Goal: Task Accomplishment & Management: Use online tool/utility

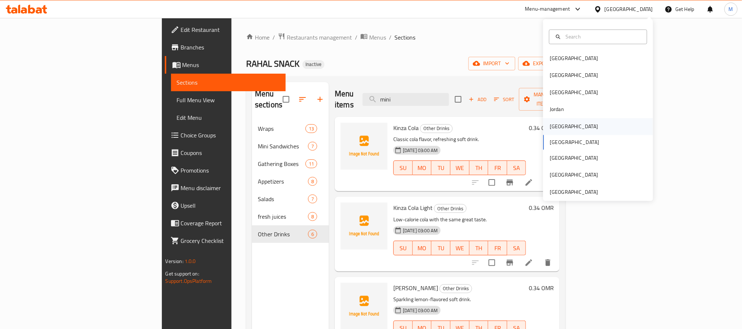
scroll to position [169, 0]
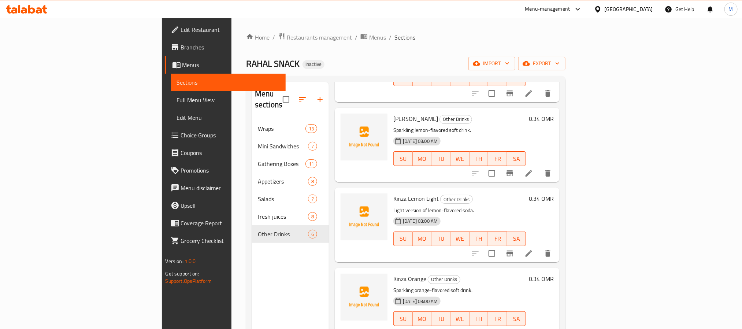
click at [449, 113] on h6 "[PERSON_NAME] Other Drinks" at bounding box center [459, 118] width 133 height 10
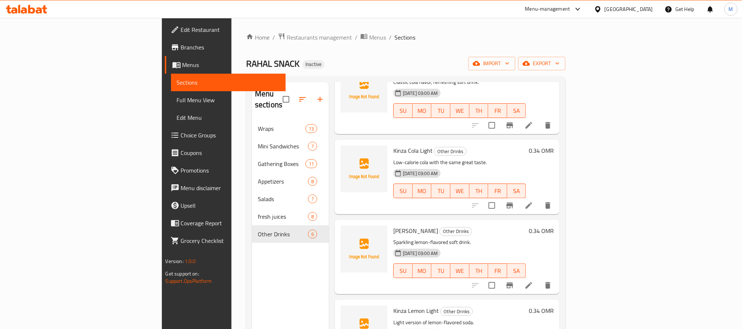
scroll to position [4, 0]
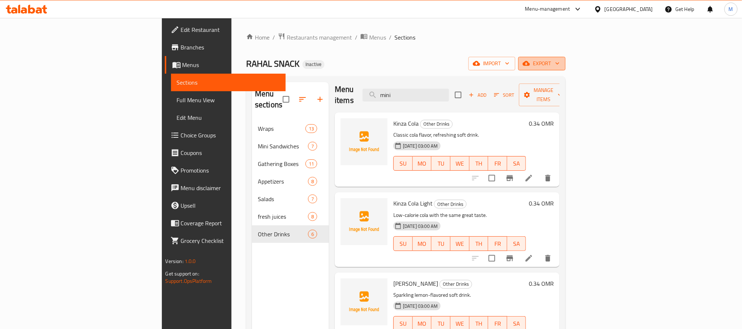
click at [559, 63] on span "export" at bounding box center [542, 63] width 36 height 9
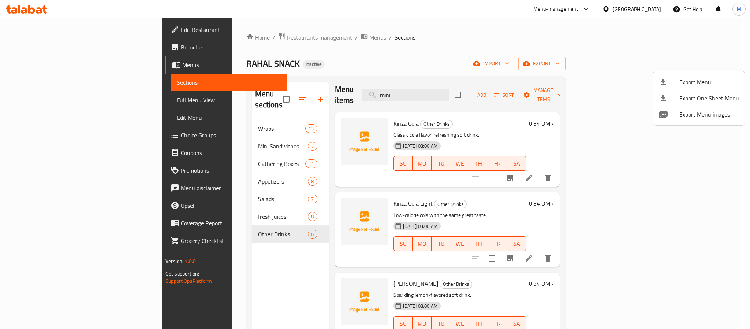
click at [689, 82] on span "Export Menu" at bounding box center [710, 82] width 60 height 9
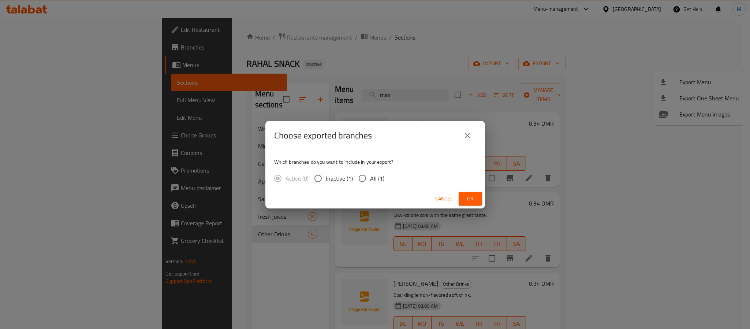
click at [372, 175] on span "All (1)" at bounding box center [377, 178] width 14 height 9
click at [370, 175] on input "All (1)" at bounding box center [362, 178] width 15 height 15
radio input "true"
click at [470, 192] on button "Ok" at bounding box center [470, 199] width 23 height 14
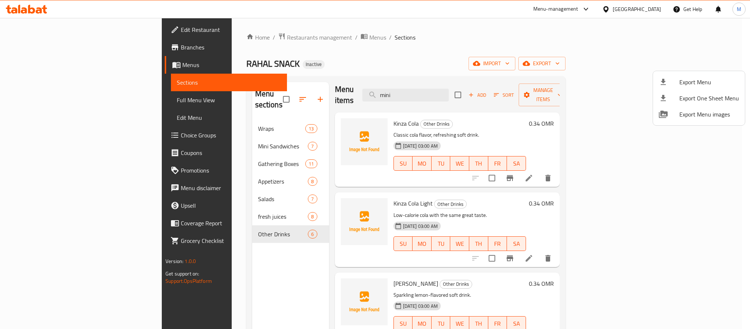
click at [644, 10] on div at bounding box center [375, 164] width 750 height 329
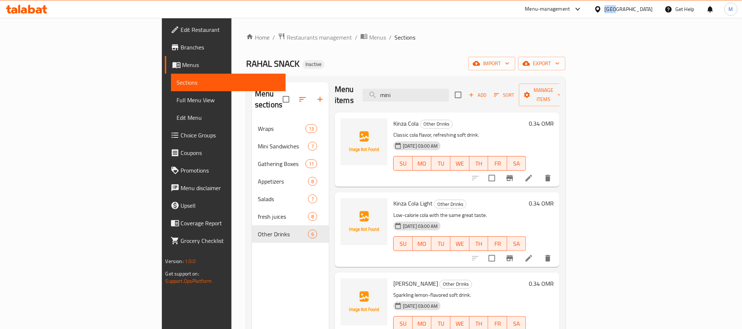
click at [644, 10] on div "Oman" at bounding box center [628, 9] width 48 height 8
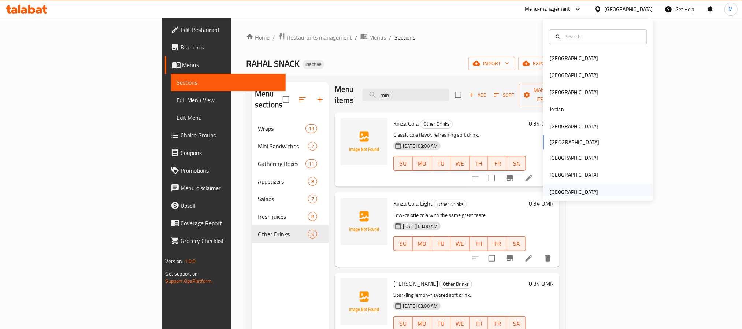
click at [606, 191] on div "[GEOGRAPHIC_DATA]" at bounding box center [598, 191] width 110 height 17
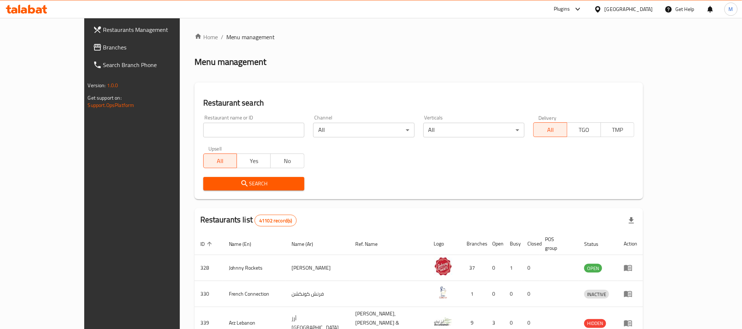
click at [103, 43] on span "Branches" at bounding box center [152, 47] width 99 height 9
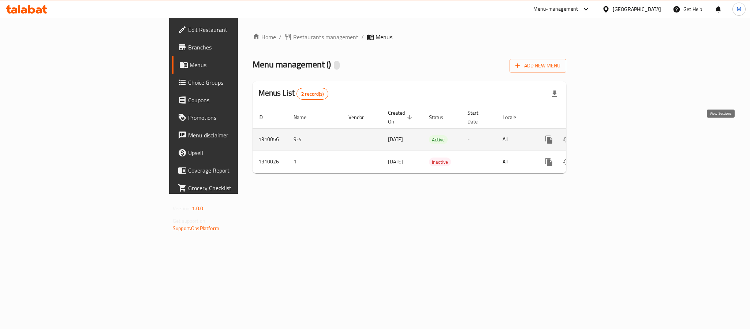
click at [605, 136] on icon "enhanced table" at bounding box center [602, 139] width 7 height 7
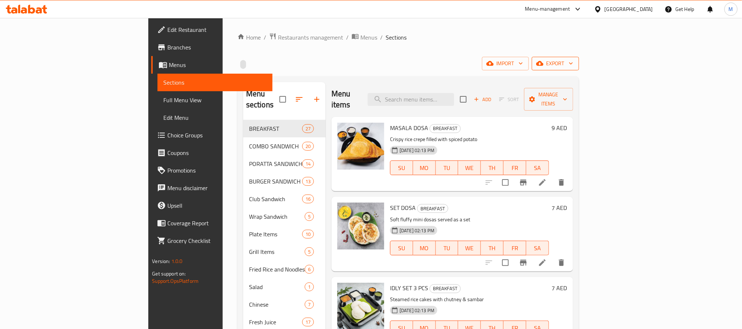
click at [573, 61] on span "export" at bounding box center [555, 63] width 36 height 9
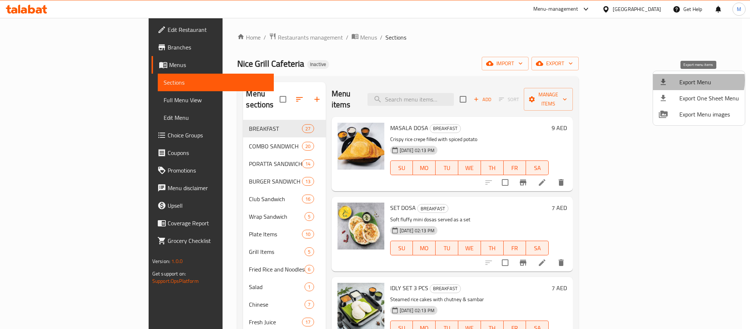
click at [693, 80] on span "Export Menu" at bounding box center [710, 82] width 60 height 9
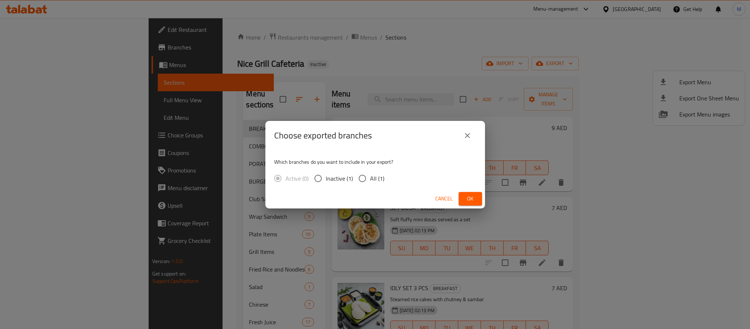
click at [376, 179] on span "All (1)" at bounding box center [377, 178] width 14 height 9
click at [370, 179] on input "All (1)" at bounding box center [362, 178] width 15 height 15
radio input "true"
drag, startPoint x: 467, startPoint y: 191, endPoint x: 481, endPoint y: 170, distance: 25.8
click at [467, 192] on button "Ok" at bounding box center [470, 199] width 23 height 14
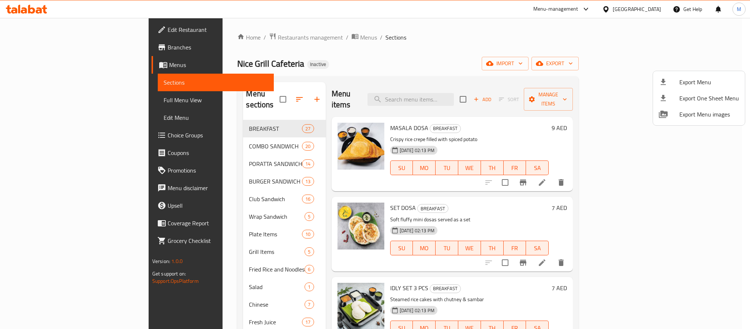
click at [472, 97] on div at bounding box center [375, 164] width 750 height 329
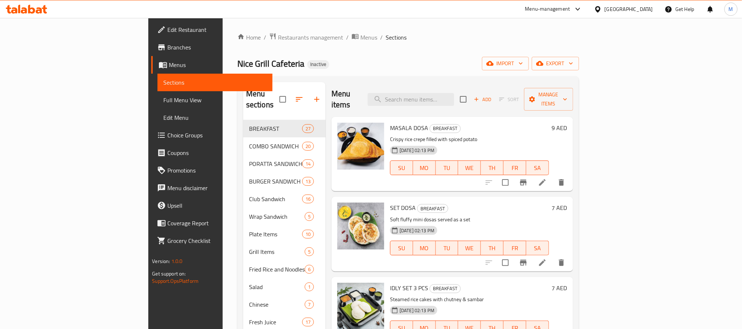
click at [454, 97] on input "search" at bounding box center [411, 99] width 86 height 13
paste input "Special Mix Juice"
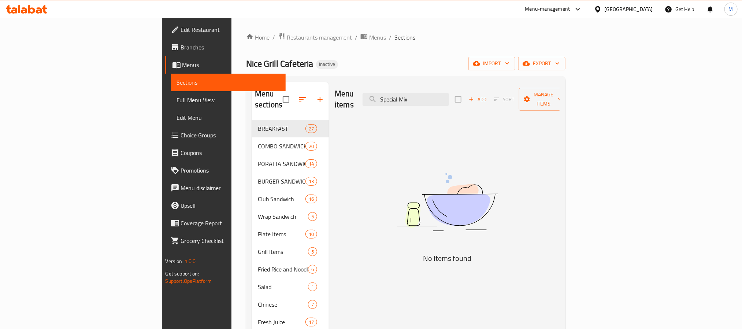
type input "Special"
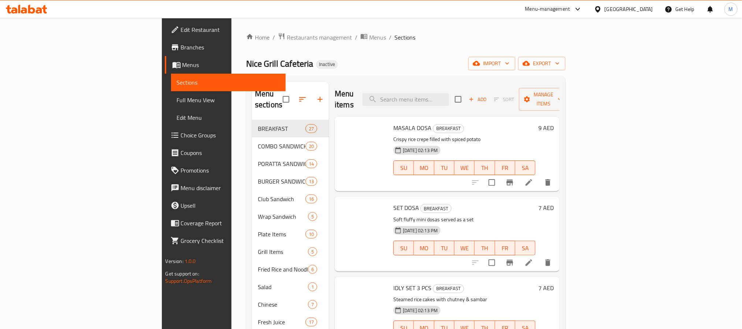
scroll to position [207, 0]
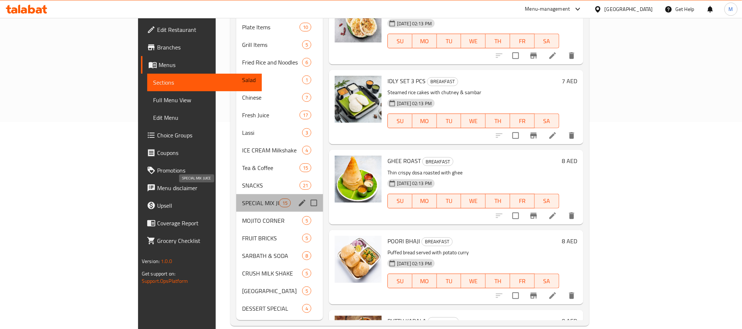
click at [242, 198] on span "SPECIAL MIX JUICE" at bounding box center [260, 202] width 37 height 9
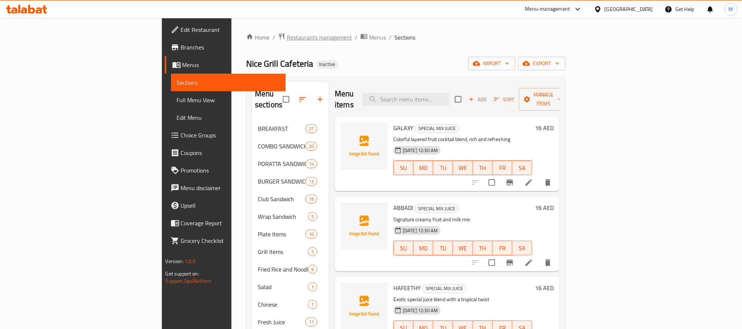
click at [287, 41] on span "Restaurants management" at bounding box center [319, 37] width 65 height 9
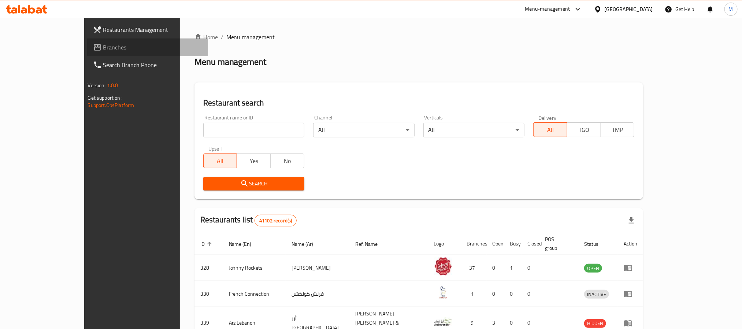
click at [87, 52] on link "Branches" at bounding box center [147, 47] width 121 height 18
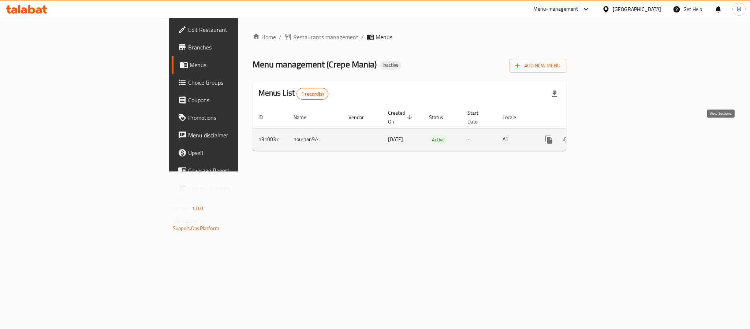
click at [606, 135] on icon "enhanced table" at bounding box center [602, 139] width 9 height 9
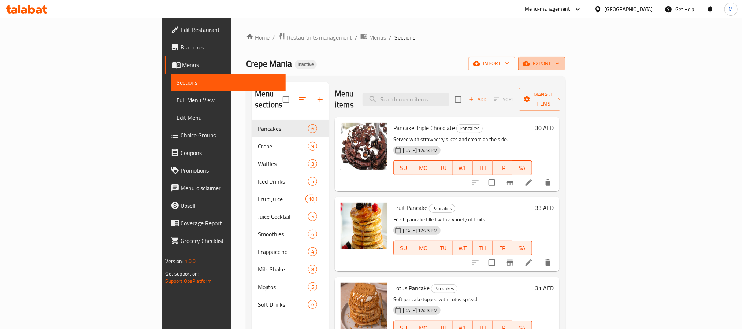
click at [559, 65] on span "export" at bounding box center [542, 63] width 36 height 9
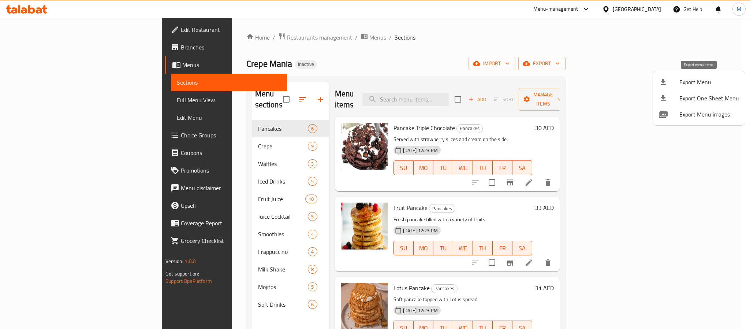
click at [692, 81] on span "Export Menu" at bounding box center [710, 82] width 60 height 9
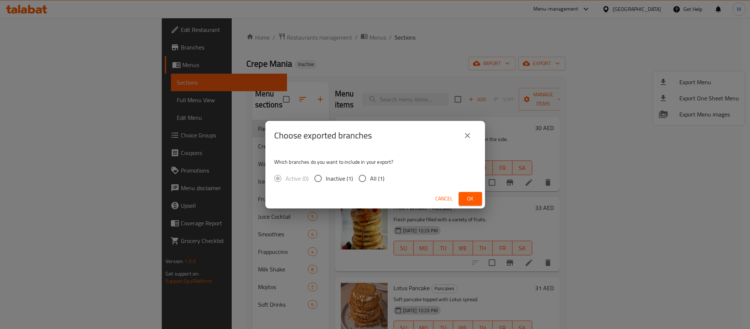
click at [368, 172] on input "All (1)" at bounding box center [362, 178] width 15 height 15
radio input "true"
click at [472, 198] on span "Ok" at bounding box center [471, 198] width 12 height 9
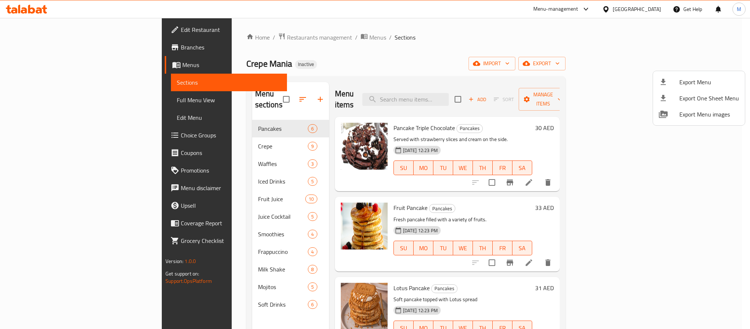
click at [209, 39] on div at bounding box center [375, 164] width 750 height 329
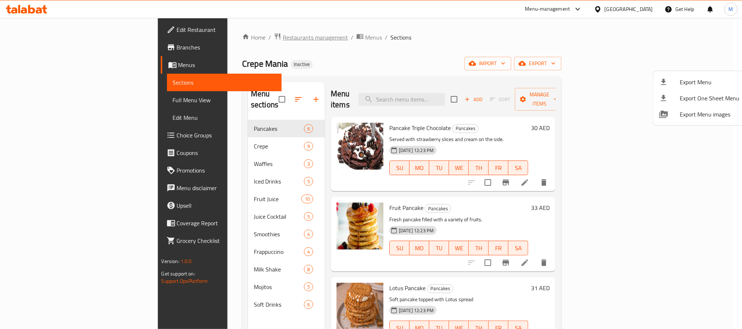
click at [283, 39] on span "Restaurants management" at bounding box center [315, 37] width 65 height 9
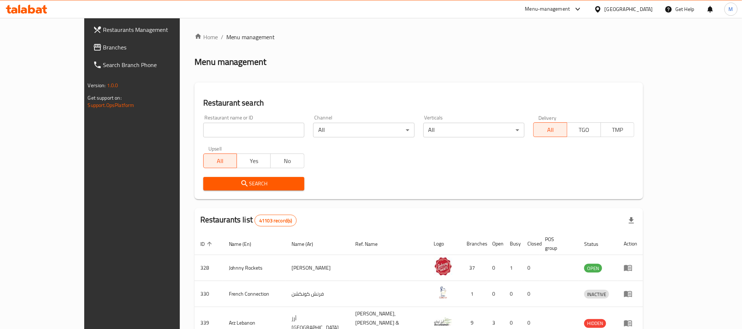
click at [103, 50] on span "Branches" at bounding box center [152, 47] width 99 height 9
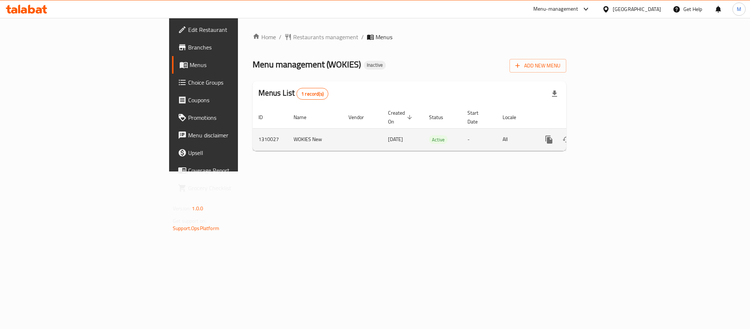
click at [617, 130] on td "enhanced table" at bounding box center [576, 139] width 82 height 22
click at [611, 131] on link "enhanced table" at bounding box center [602, 140] width 18 height 18
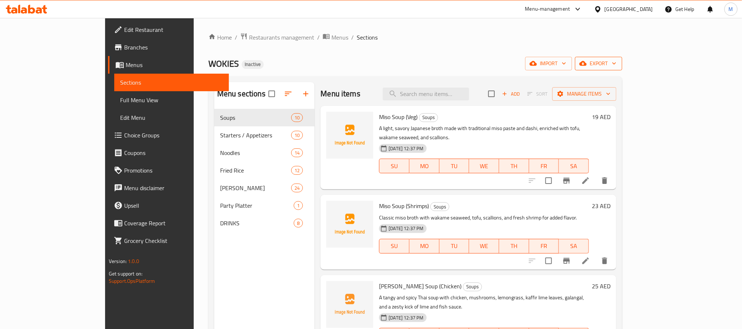
click at [622, 68] on button "export" at bounding box center [598, 64] width 47 height 14
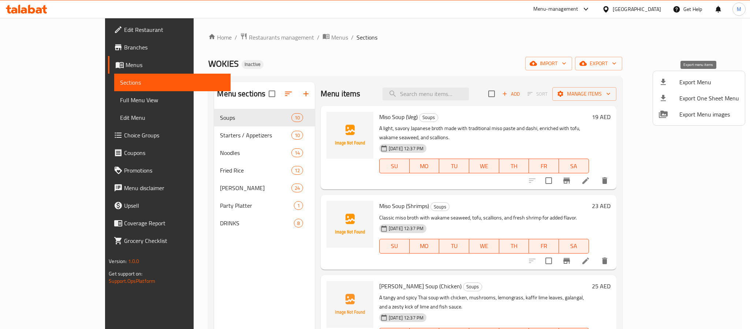
click at [685, 82] on span "Export Menu" at bounding box center [710, 82] width 60 height 9
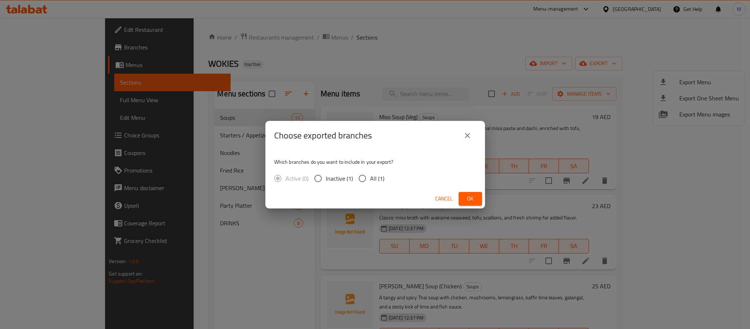
click at [377, 179] on span "All (1)" at bounding box center [377, 178] width 14 height 9
click at [370, 179] on input "All (1)" at bounding box center [362, 178] width 15 height 15
radio input "true"
click at [468, 196] on span "Ok" at bounding box center [471, 198] width 12 height 9
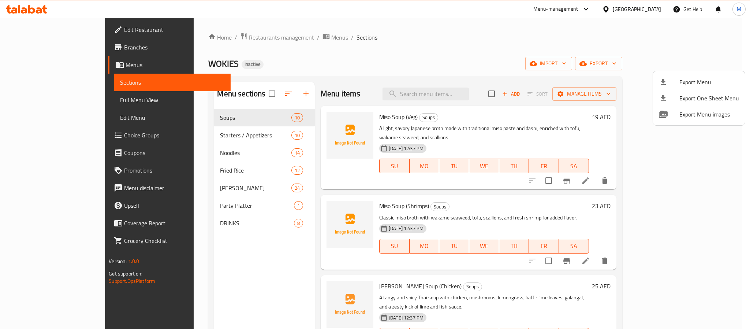
click at [353, 81] on div at bounding box center [375, 164] width 750 height 329
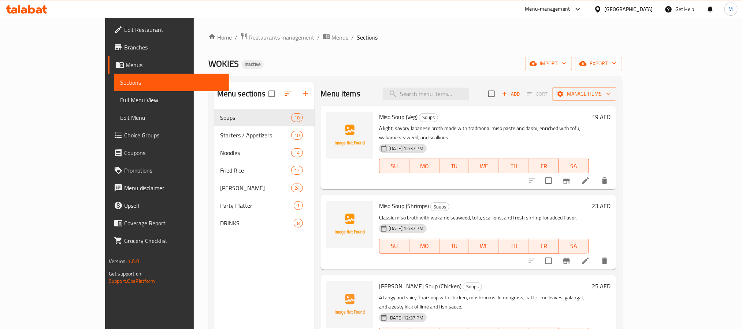
click at [249, 35] on span "Restaurants management" at bounding box center [281, 37] width 65 height 9
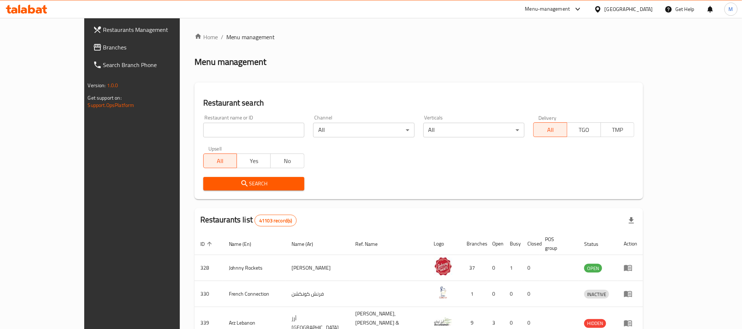
click at [103, 52] on span "Branches" at bounding box center [152, 47] width 99 height 9
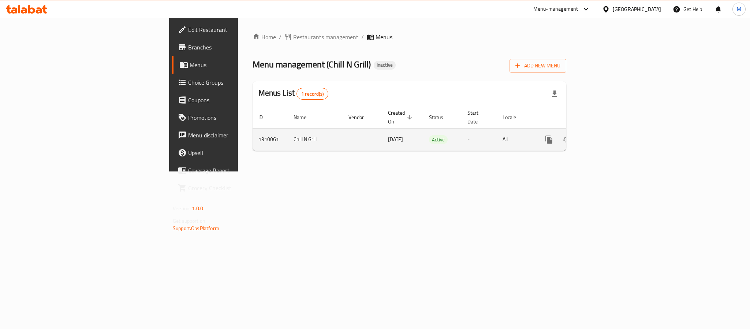
click at [606, 135] on icon "enhanced table" at bounding box center [602, 139] width 9 height 9
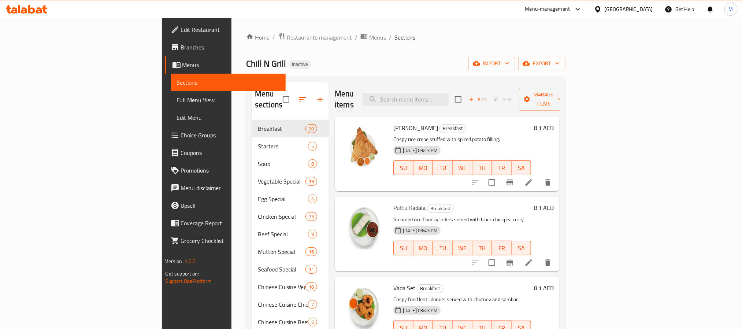
click at [559, 62] on span "export" at bounding box center [542, 63] width 36 height 9
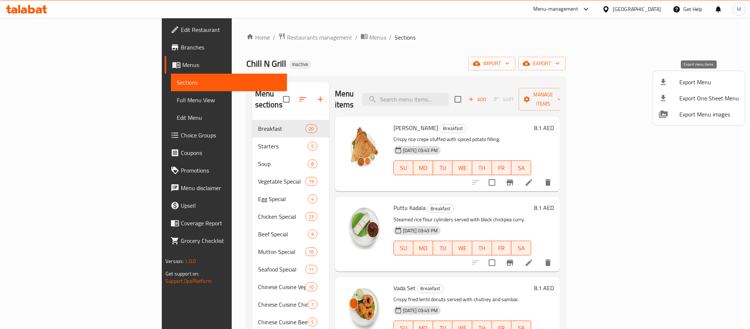
click at [686, 79] on span "Export Menu" at bounding box center [710, 82] width 60 height 9
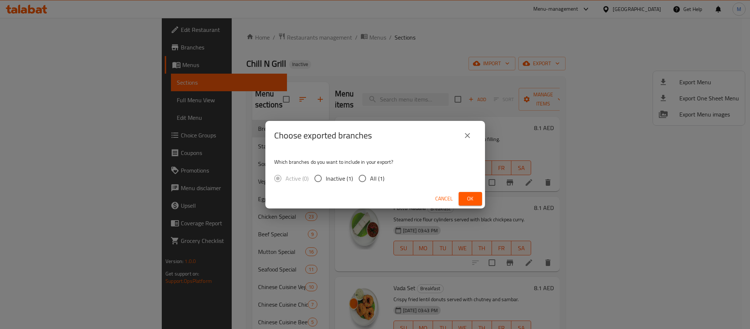
click at [371, 179] on span "All (1)" at bounding box center [377, 178] width 14 height 9
click at [370, 179] on input "All (1)" at bounding box center [362, 178] width 15 height 15
radio input "true"
click at [473, 195] on span "Ok" at bounding box center [471, 198] width 12 height 9
